Goal: Task Accomplishment & Management: Use online tool/utility

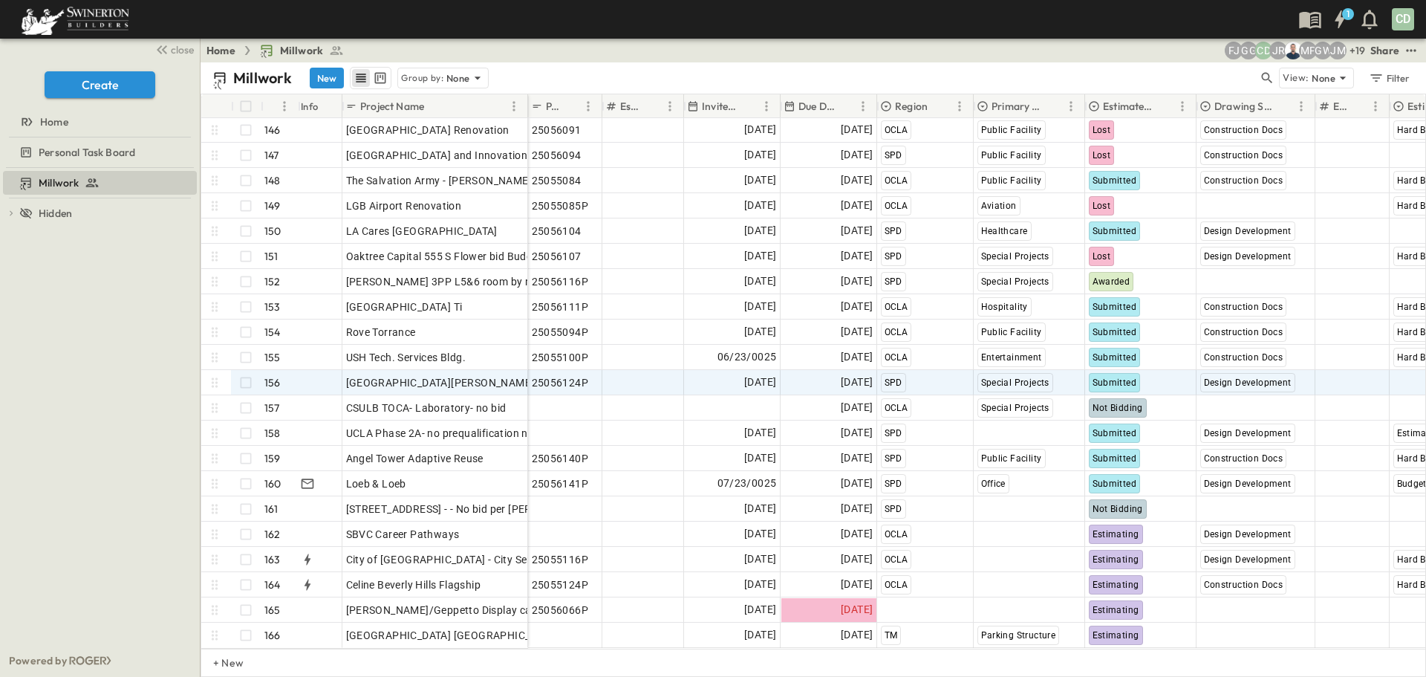
scroll to position [3674, 0]
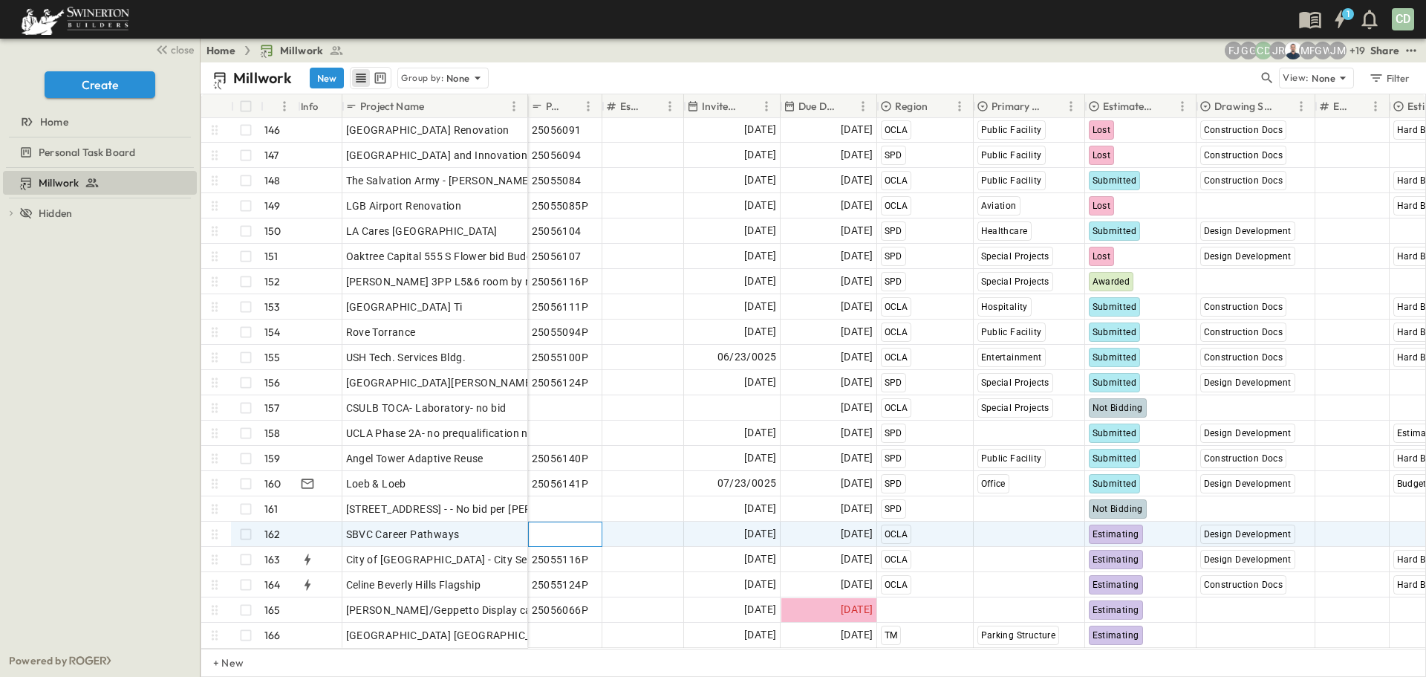
click at [566, 527] on span "Add P-Code" at bounding box center [560, 534] width 57 height 15
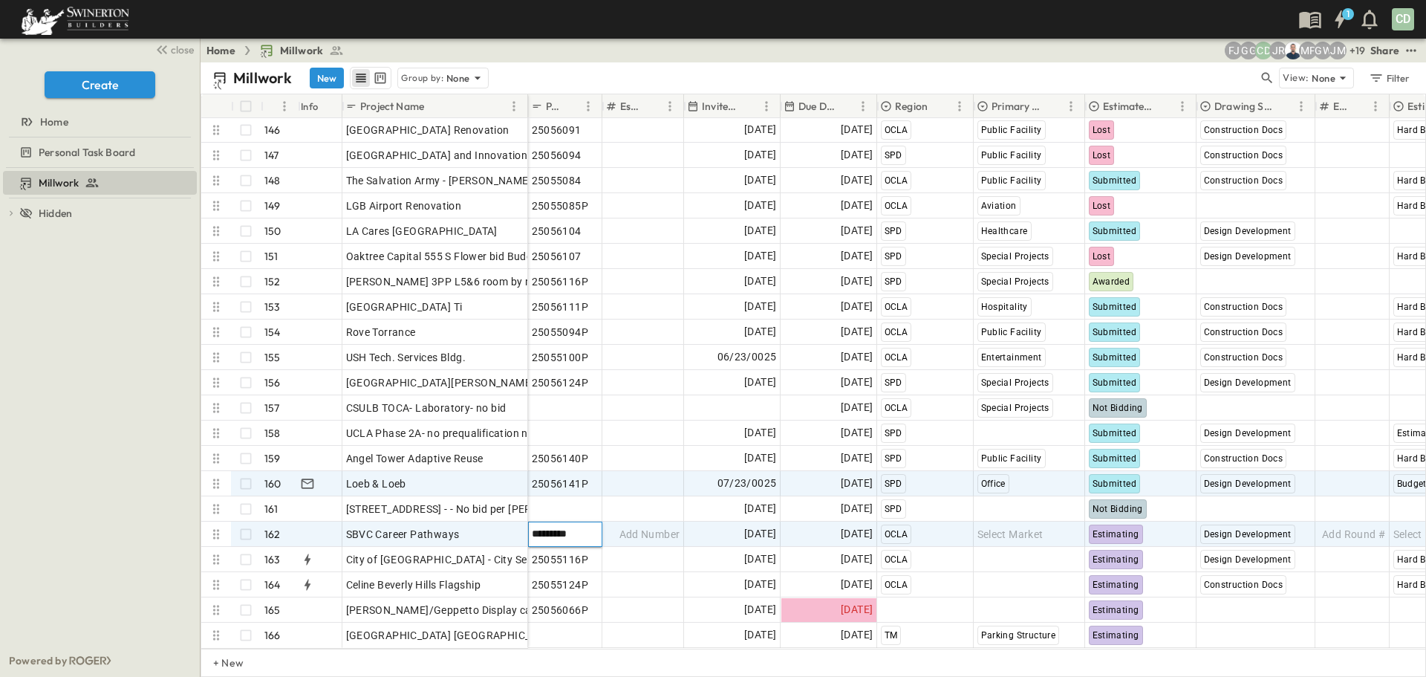
type input "*********"
drag, startPoint x: 709, startPoint y: 481, endPoint x: 625, endPoint y: 477, distance: 84.1
click at [709, 480] on div "07/23/0025" at bounding box center [732, 484] width 95 height 24
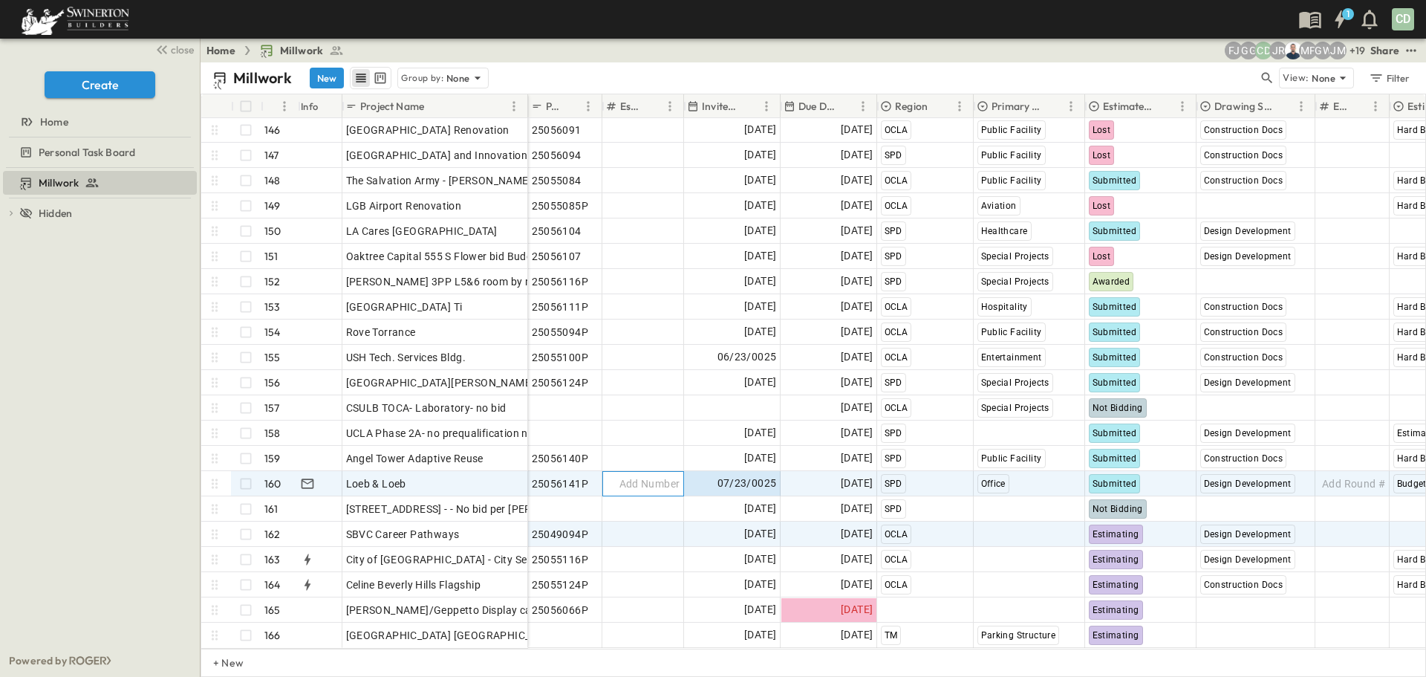
click at [625, 477] on span "Add Number" at bounding box center [650, 483] width 61 height 15
drag, startPoint x: 569, startPoint y: 521, endPoint x: 560, endPoint y: 524, distance: 9.7
click at [565, 527] on span "25049094P" at bounding box center [560, 534] width 57 height 15
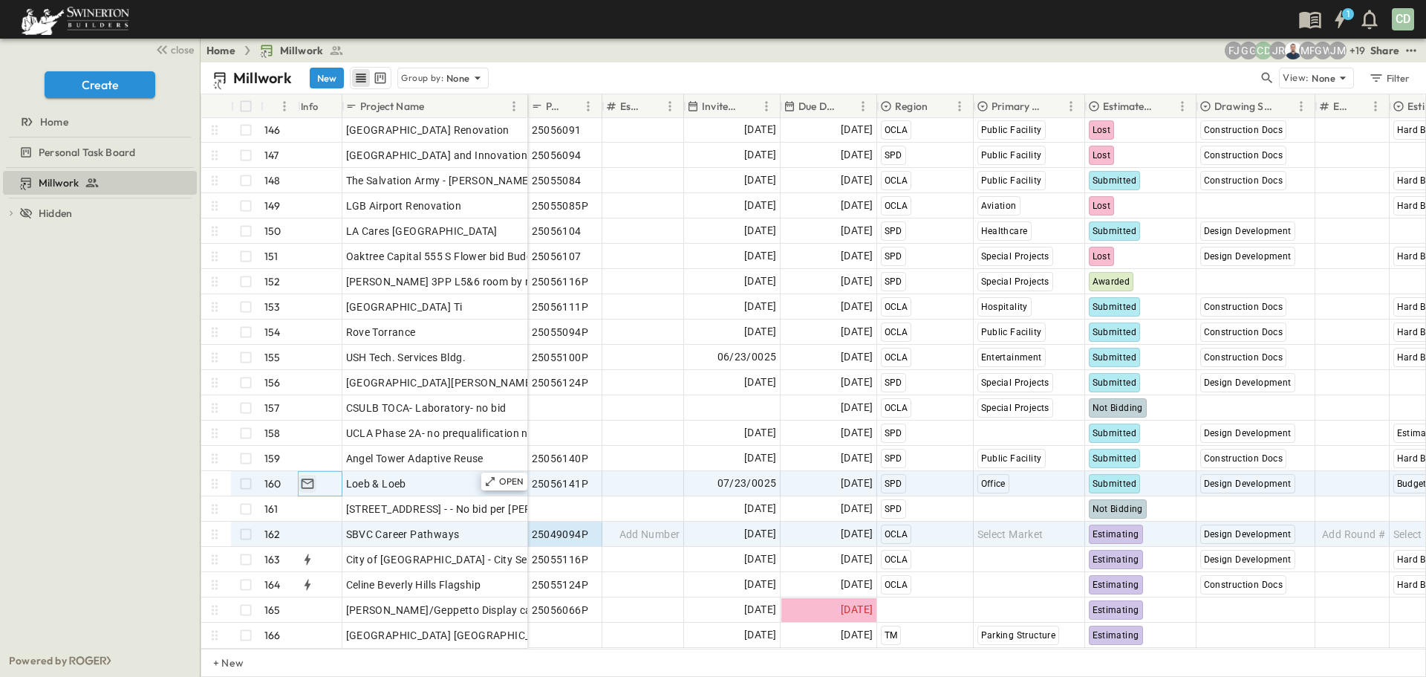
click at [307, 476] on icon "button" at bounding box center [307, 483] width 15 height 15
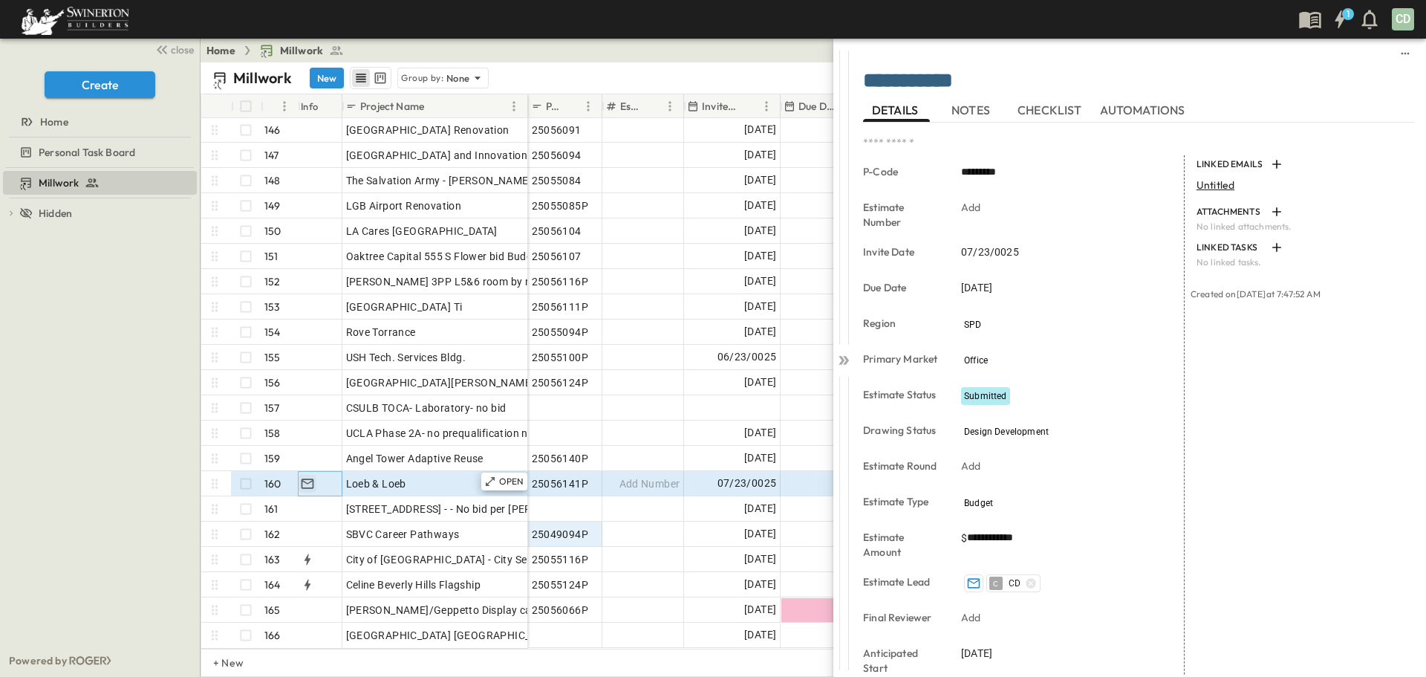
click at [303, 476] on icon "button" at bounding box center [307, 483] width 15 height 15
drag, startPoint x: 1391, startPoint y: 152, endPoint x: 1359, endPoint y: 155, distance: 32.1
click at [1391, 152] on div "**********" at bounding box center [1138, 514] width 551 height 782
click at [50, 528] on div "Millwork To pick up a draggable item, press the space bar. While dragging, use …" at bounding box center [100, 406] width 200 height 476
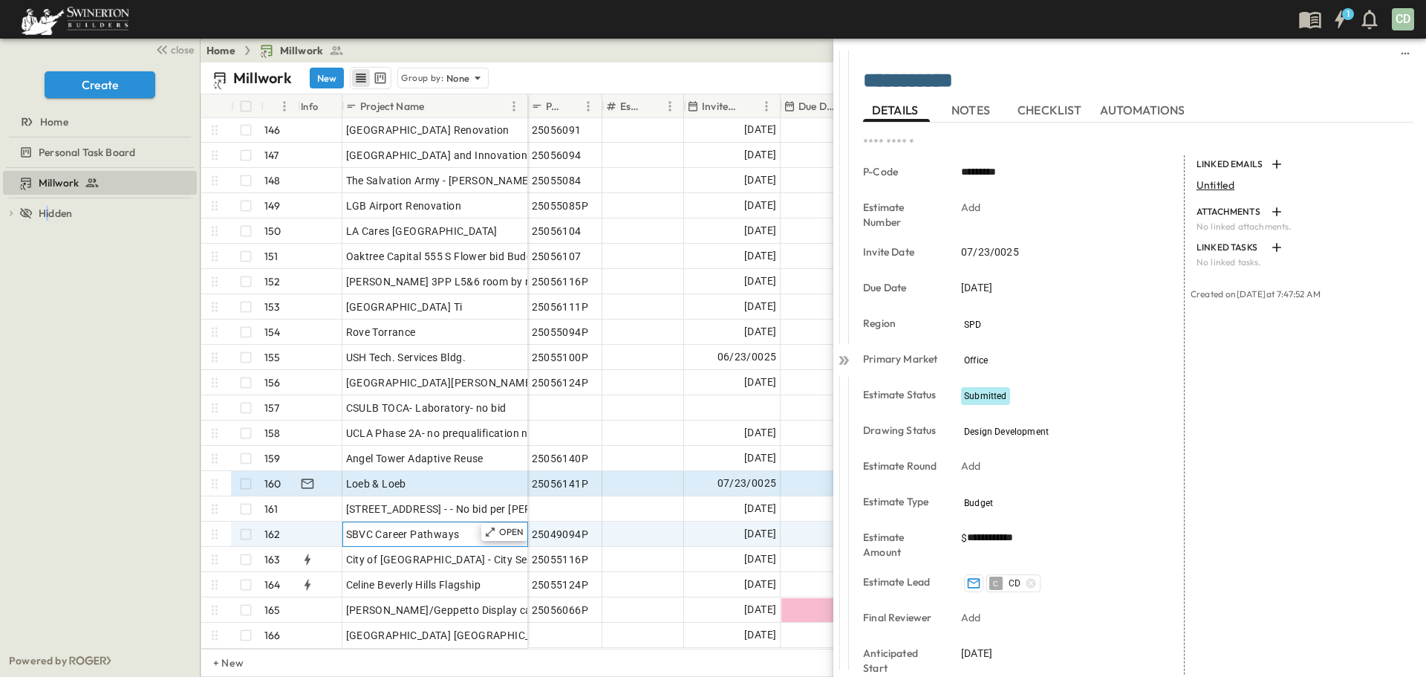
click at [420, 530] on div "SBVC Career Pathways" at bounding box center [435, 534] width 178 height 21
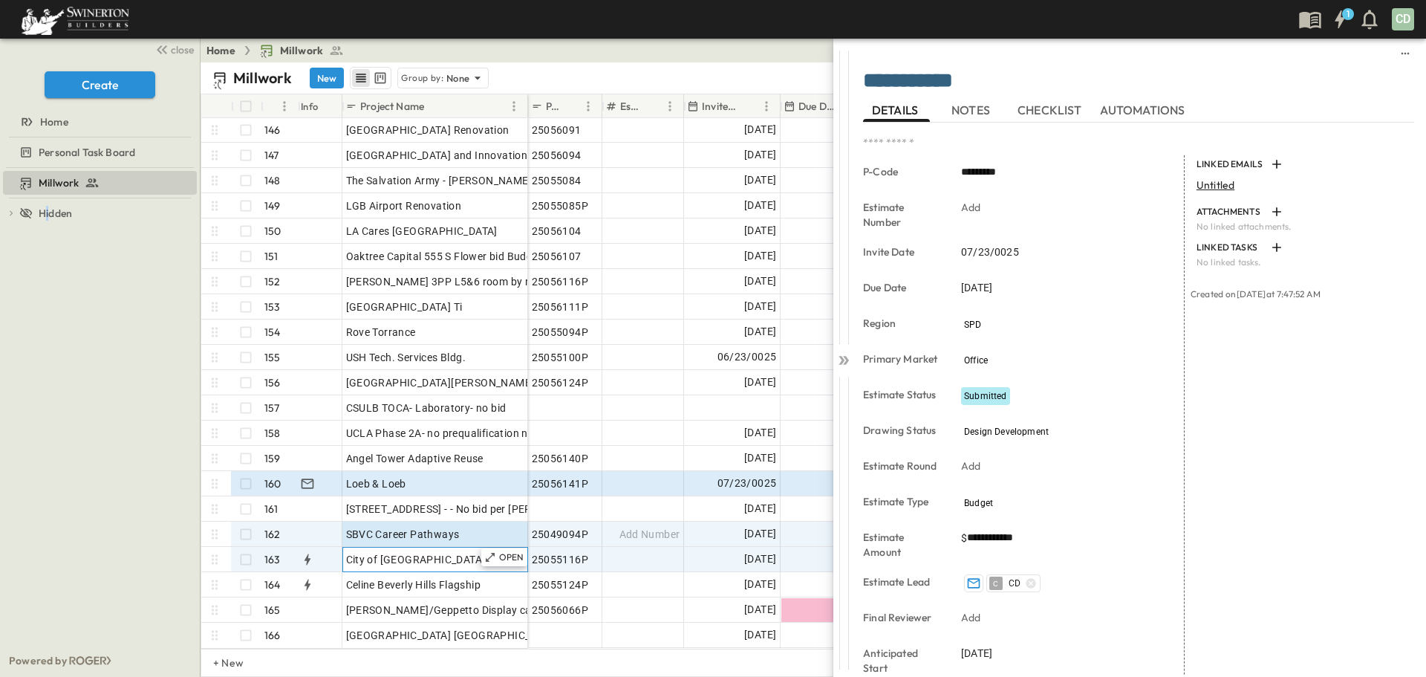
click at [423, 552] on span "City of [GEOGRAPHIC_DATA] - City Services Building" at bounding box center [472, 559] width 252 height 15
